Goal: Task Accomplishment & Management: Manage account settings

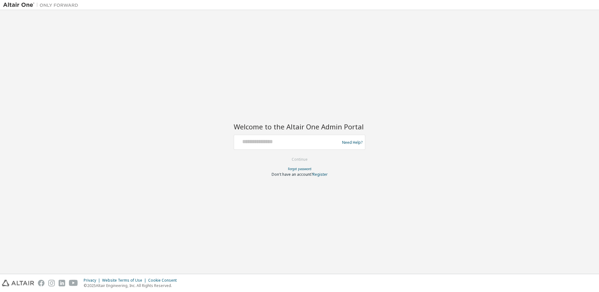
click at [263, 147] on div at bounding box center [288, 142] width 102 height 12
click at [263, 143] on input "text" at bounding box center [288, 140] width 102 height 9
type input "**********"
click at [298, 159] on button "Continue" at bounding box center [299, 159] width 29 height 9
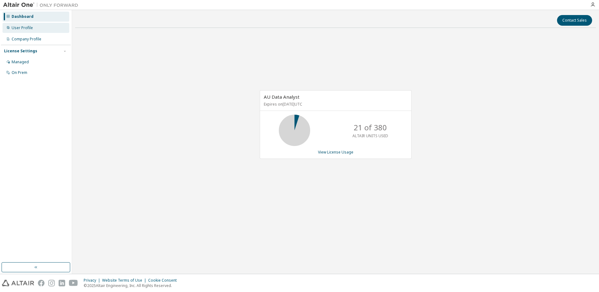
click at [33, 25] on div "User Profile" at bounding box center [36, 28] width 67 height 10
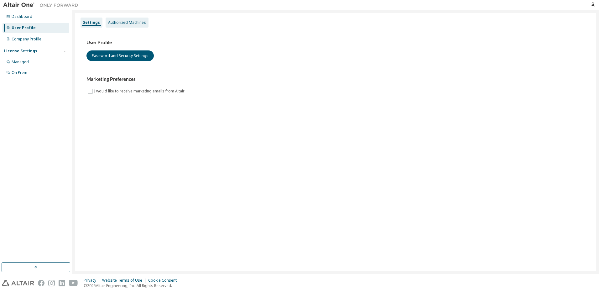
click at [126, 21] on div "Authorized Machines" at bounding box center [127, 22] width 38 height 5
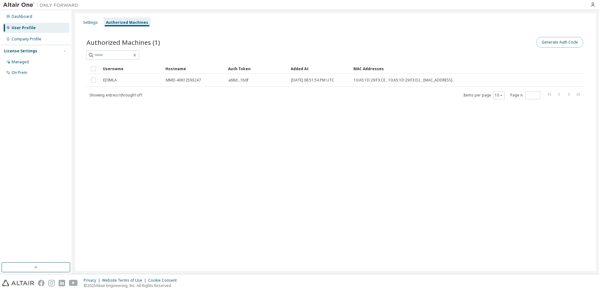
click at [564, 43] on button "Generate Auth Code" at bounding box center [559, 42] width 47 height 11
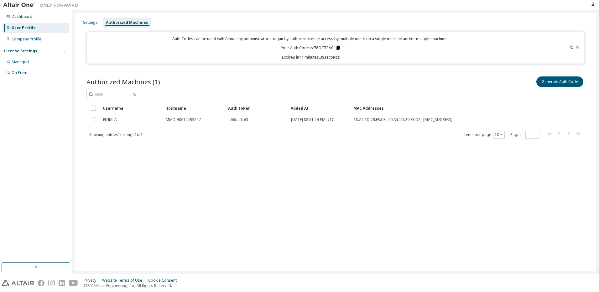
click at [337, 49] on icon at bounding box center [337, 48] width 3 height 4
click at [547, 83] on button "Generate Auth Code" at bounding box center [559, 81] width 47 height 11
click at [338, 49] on icon at bounding box center [337, 48] width 3 height 4
click at [325, 167] on div "Settings Authorized Machines Auth Codes can be used with Almutil by administrat…" at bounding box center [335, 141] width 521 height 257
click at [89, 24] on div "Settings" at bounding box center [90, 22] width 15 height 5
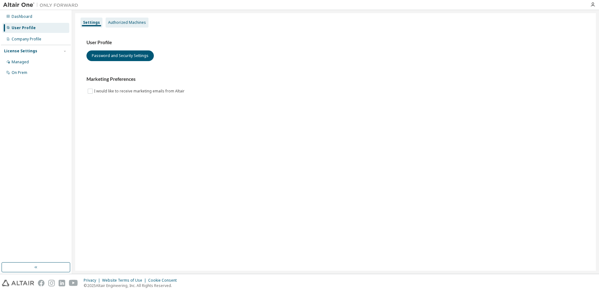
click at [108, 23] on div "Authorized Machines" at bounding box center [127, 22] width 38 height 5
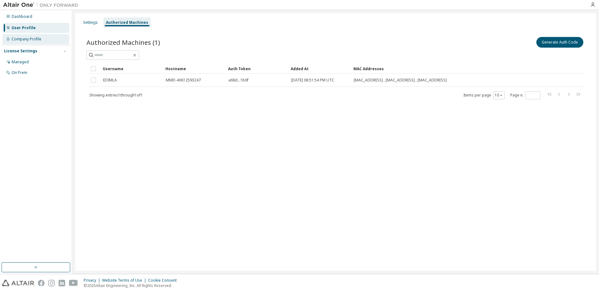
click at [41, 37] on div "Company Profile" at bounding box center [27, 39] width 30 height 5
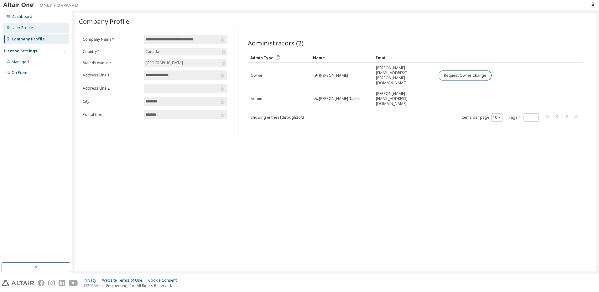
click at [34, 26] on div "User Profile" at bounding box center [36, 28] width 67 height 10
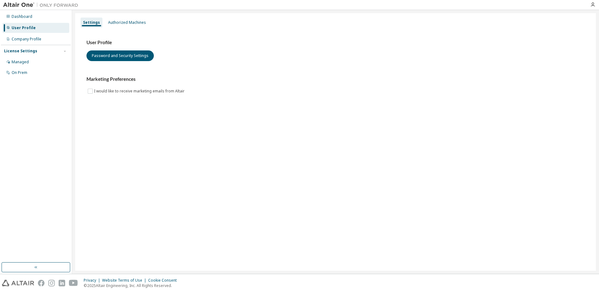
click at [253, 115] on div "Settings Authorized Machines User Profile Password and Security Settings Market…" at bounding box center [335, 141] width 521 height 257
click at [250, 119] on div "Settings Authorized Machines User Profile Password and Security Settings Market…" at bounding box center [335, 141] width 521 height 257
click at [246, 127] on div "Settings Authorized Machines User Profile Password and Security Settings Market…" at bounding box center [335, 141] width 521 height 257
click at [209, 153] on div "Settings Authorized Machines User Profile Password and Security Settings Market…" at bounding box center [335, 141] width 521 height 257
click at [283, 243] on div "Settings Authorized Machines User Profile Password and Security Settings Market…" at bounding box center [335, 141] width 521 height 257
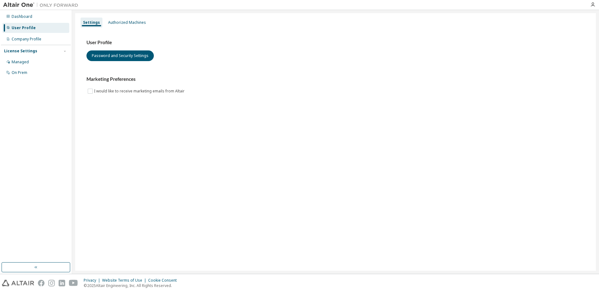
click at [378, 125] on div "Settings Authorized Machines User Profile Password and Security Settings Market…" at bounding box center [335, 141] width 521 height 257
click at [43, 28] on div "User Profile" at bounding box center [36, 28] width 67 height 10
click at [21, 28] on div "User Profile" at bounding box center [24, 27] width 24 height 5
click at [124, 22] on div "Authorized Machines" at bounding box center [127, 22] width 38 height 5
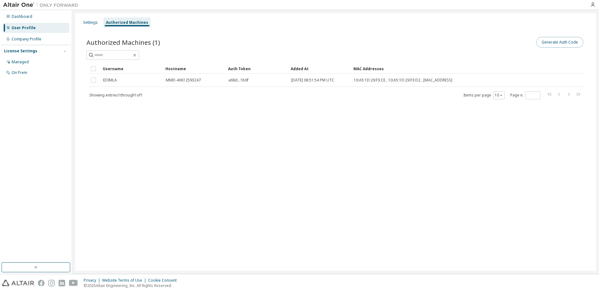
click at [575, 43] on button "Generate Auth Code" at bounding box center [559, 42] width 47 height 11
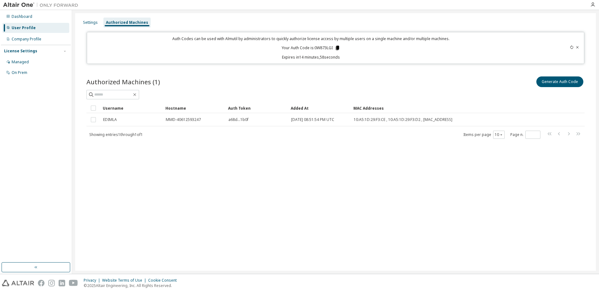
click at [338, 48] on icon at bounding box center [337, 48] width 3 height 4
click at [322, 48] on p "Your Auth Code is: 0W873LGI" at bounding box center [311, 48] width 59 height 6
copy p "0W873LGI"
click at [315, 211] on div "Settings Authorized Machines Auth Codes can be used with Almutil by administrat…" at bounding box center [335, 141] width 521 height 257
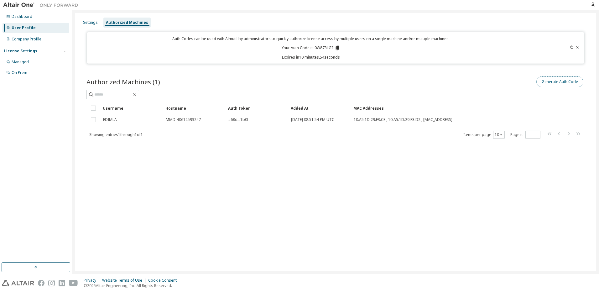
click at [562, 83] on button "Generate Auth Code" at bounding box center [559, 81] width 47 height 11
click at [561, 82] on button "Generate Auth Code" at bounding box center [559, 81] width 47 height 11
click at [319, 48] on p "Your Auth Code is: 0W873LGI" at bounding box center [311, 48] width 59 height 6
copy p "0W873LGI"
